Goal: Transaction & Acquisition: Subscribe to service/newsletter

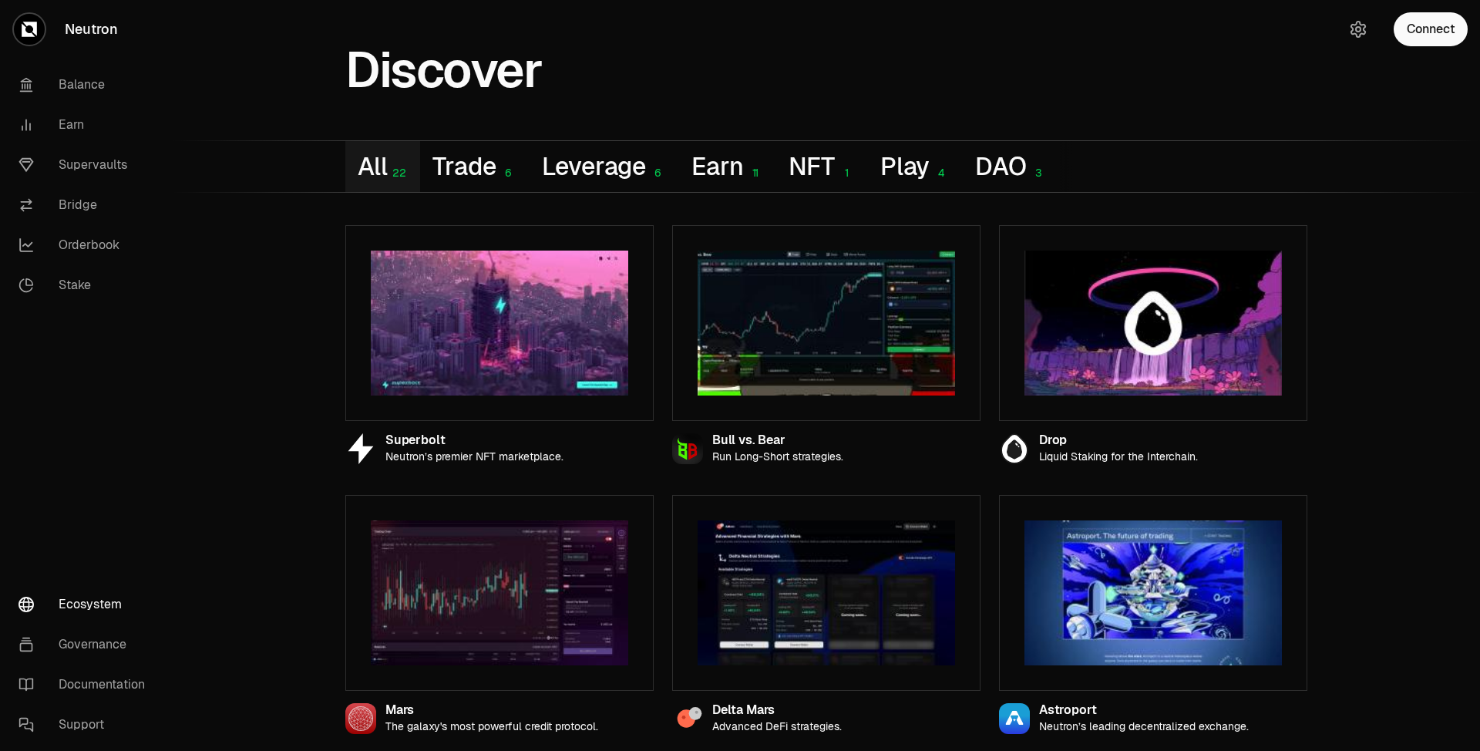
click at [1440, 22] on button "Connect" at bounding box center [1430, 29] width 74 height 34
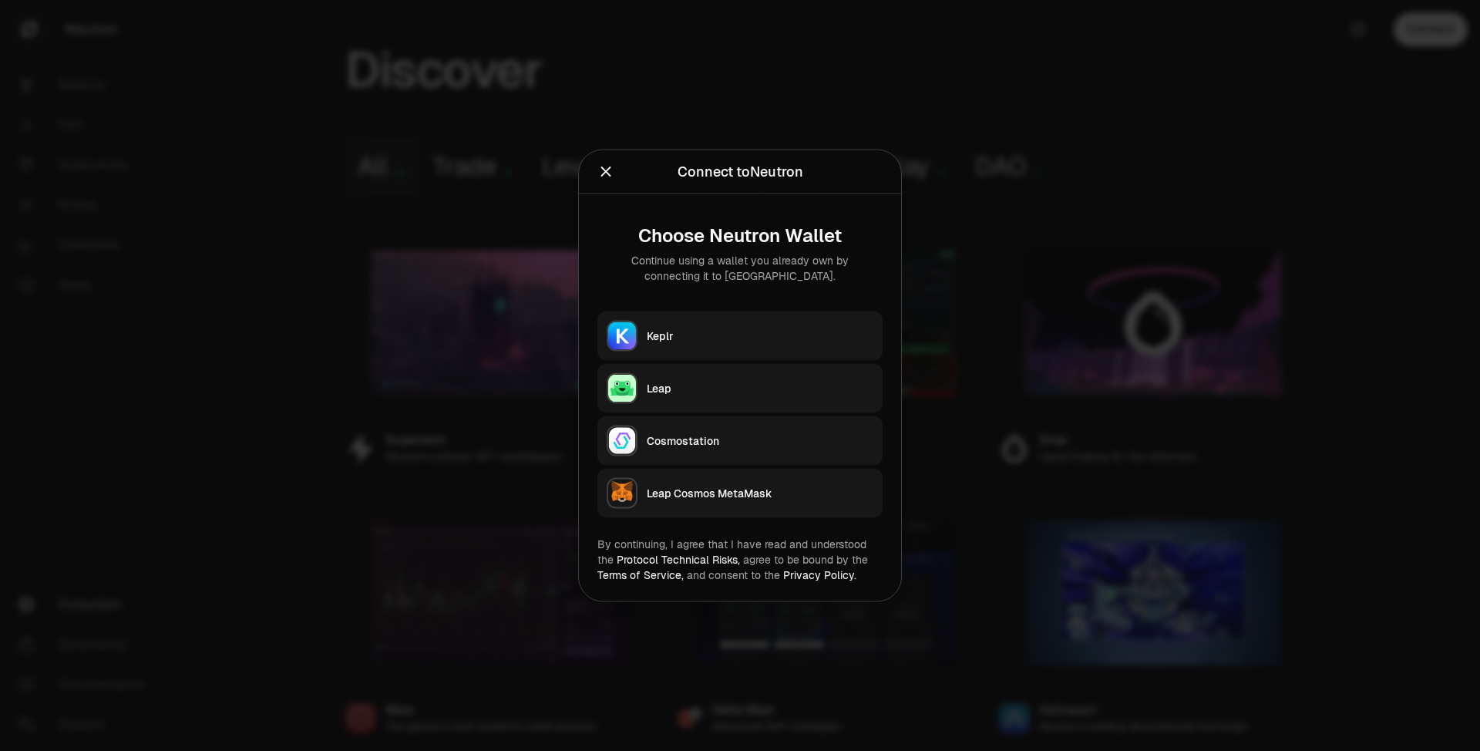
click at [734, 334] on div "Keplr" at bounding box center [760, 335] width 227 height 15
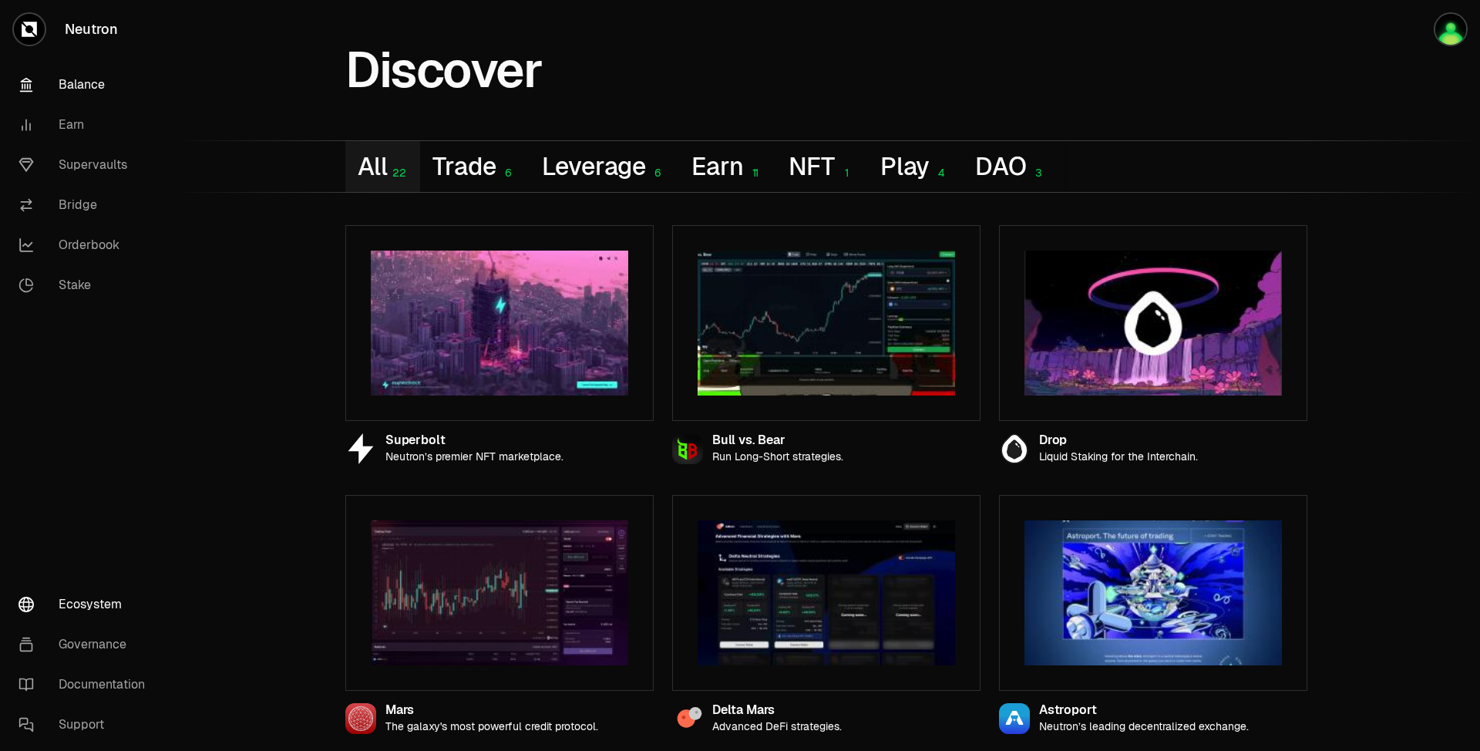
click at [81, 84] on link "Balance" at bounding box center [86, 85] width 160 height 40
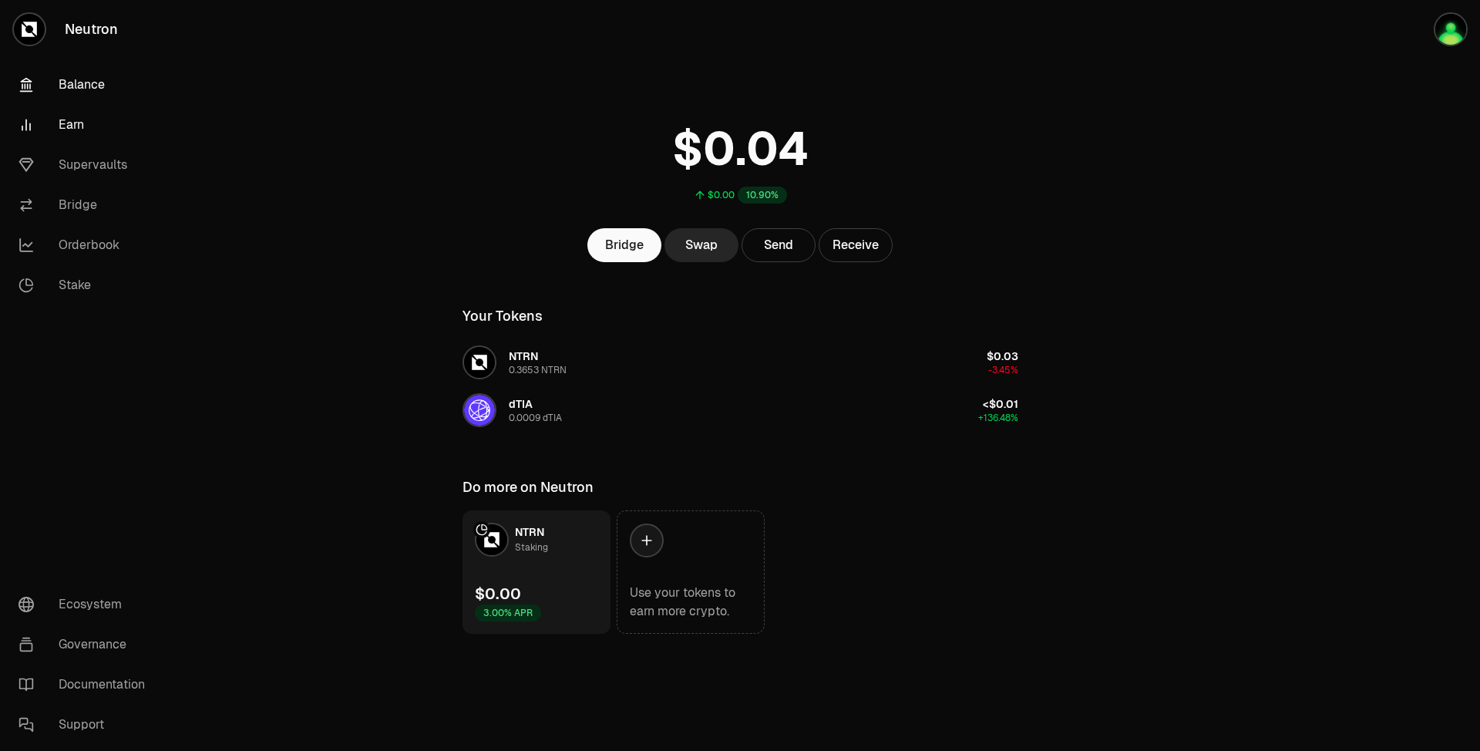
click at [63, 121] on link "Earn" at bounding box center [86, 125] width 160 height 40
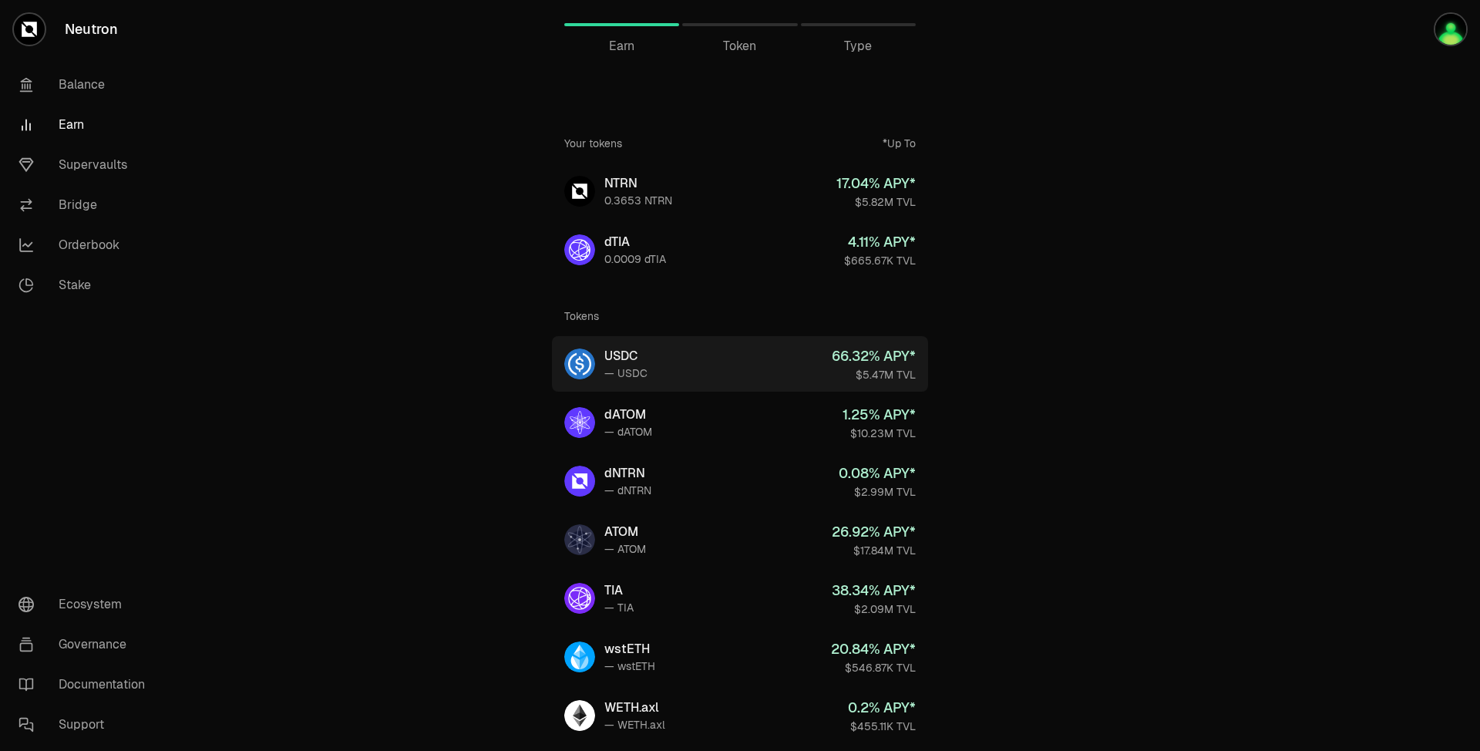
click at [668, 366] on link "USDC — USDC 66.32 % APY* $5.47M TVL" at bounding box center [740, 363] width 376 height 55
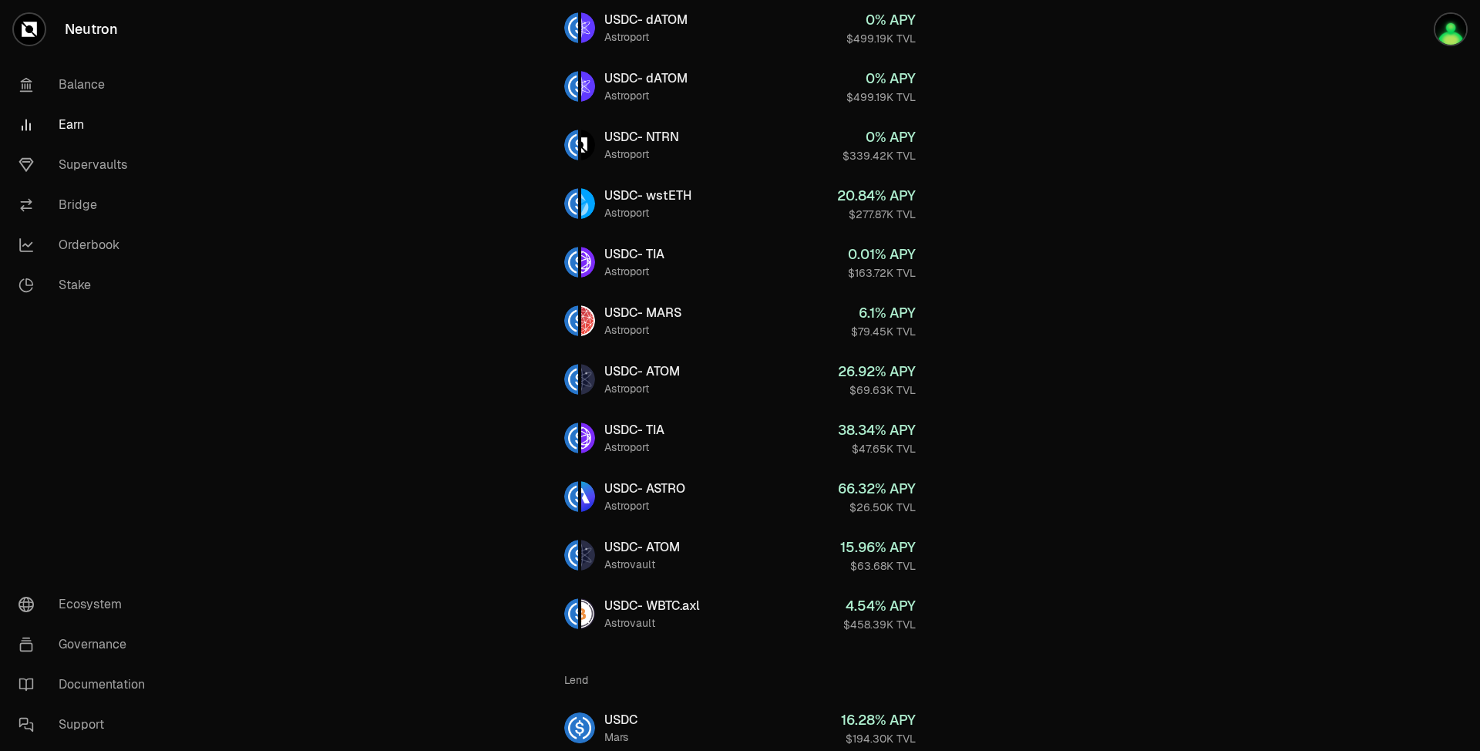
scroll to position [452, 0]
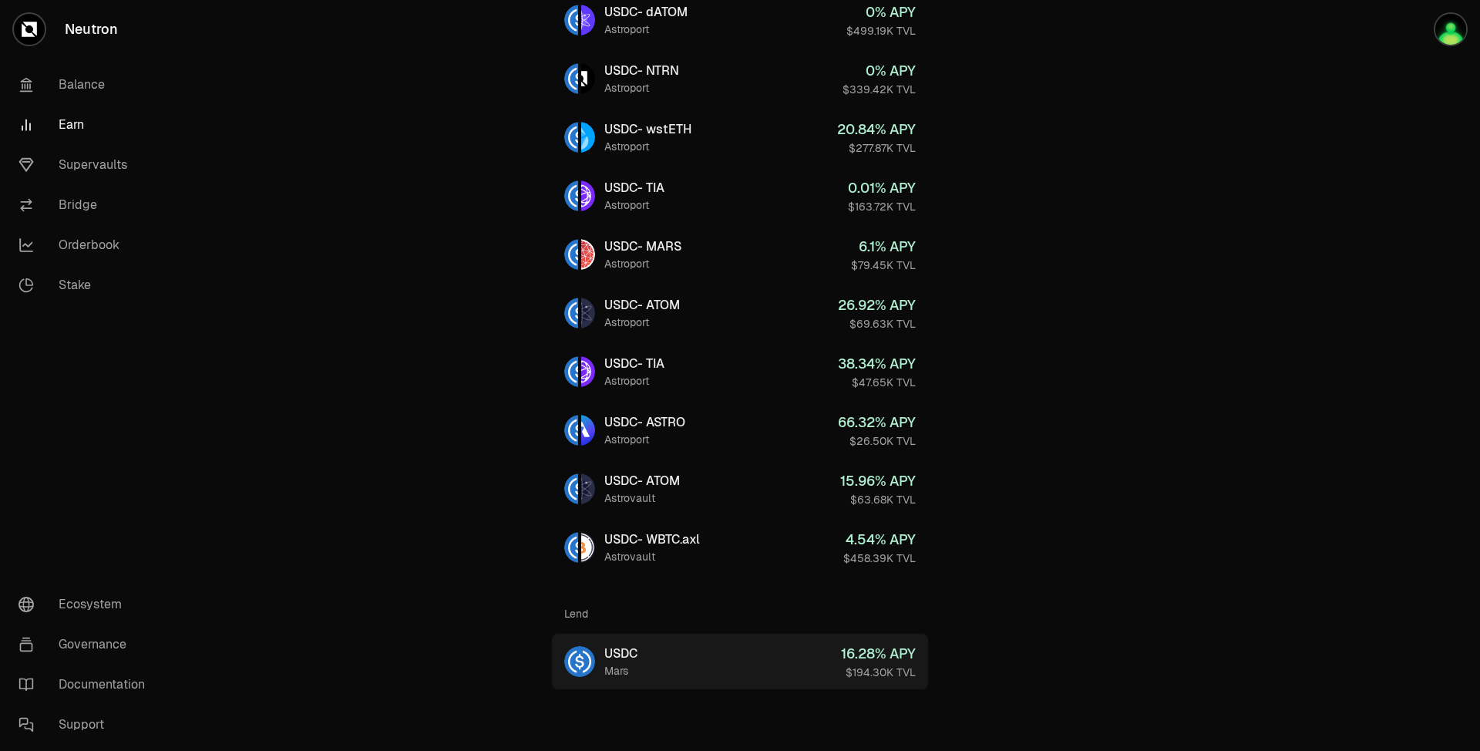
click at [643, 650] on link "USDC Mars 16.28 % APY $194.30K TVL" at bounding box center [740, 660] width 376 height 55
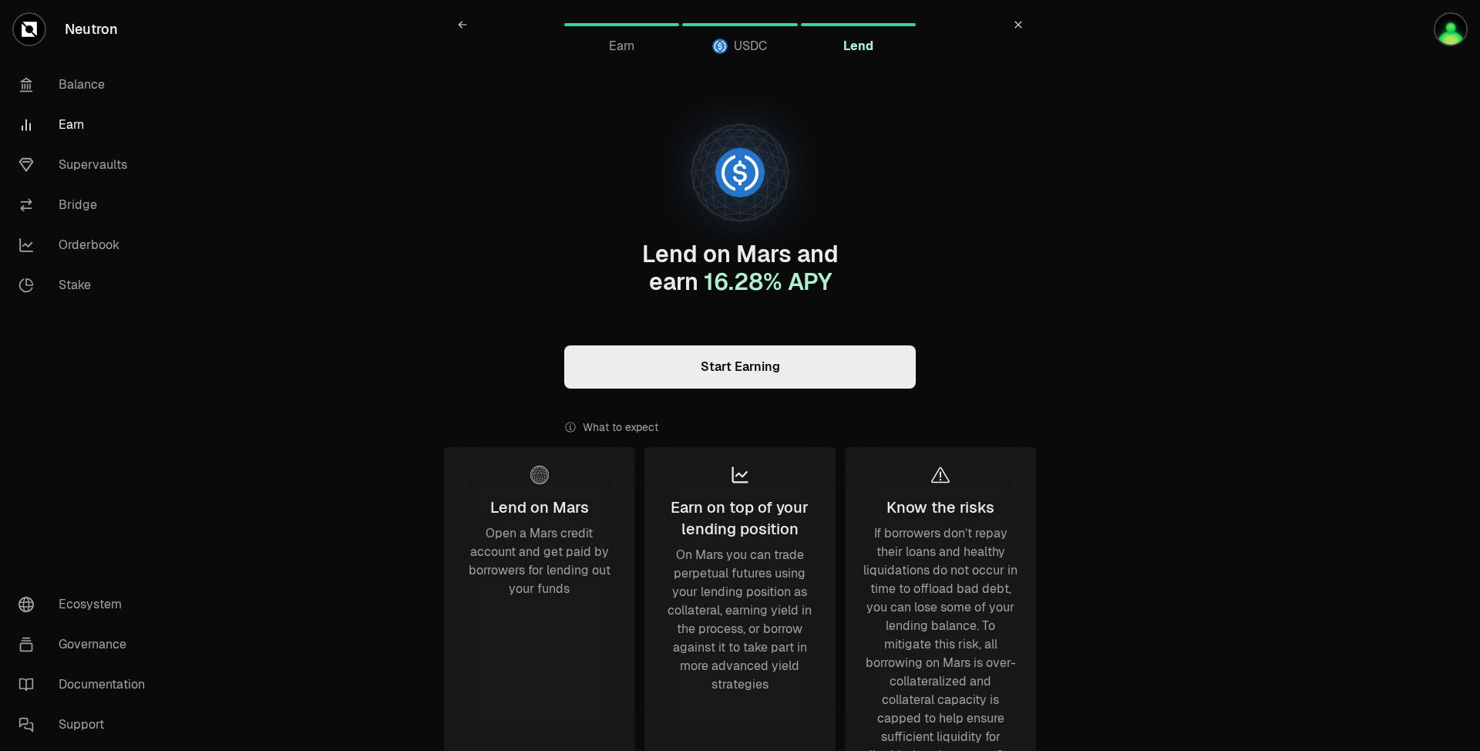
click at [763, 371] on link "Start Earning" at bounding box center [739, 366] width 351 height 43
